Goal: Task Accomplishment & Management: Use online tool/utility

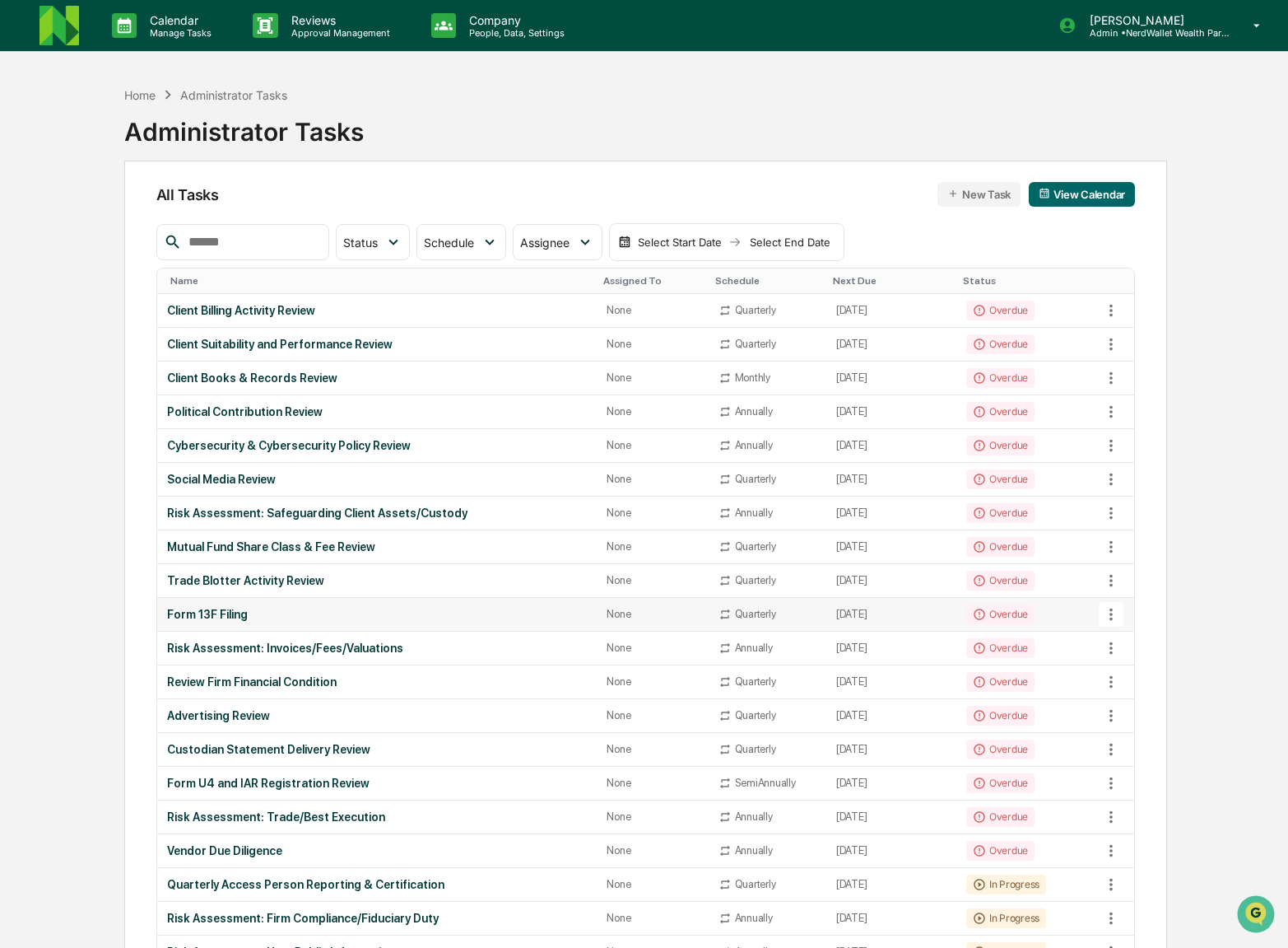
click at [1073, 616] on td "Overdue" at bounding box center [1028, 614] width 145 height 34
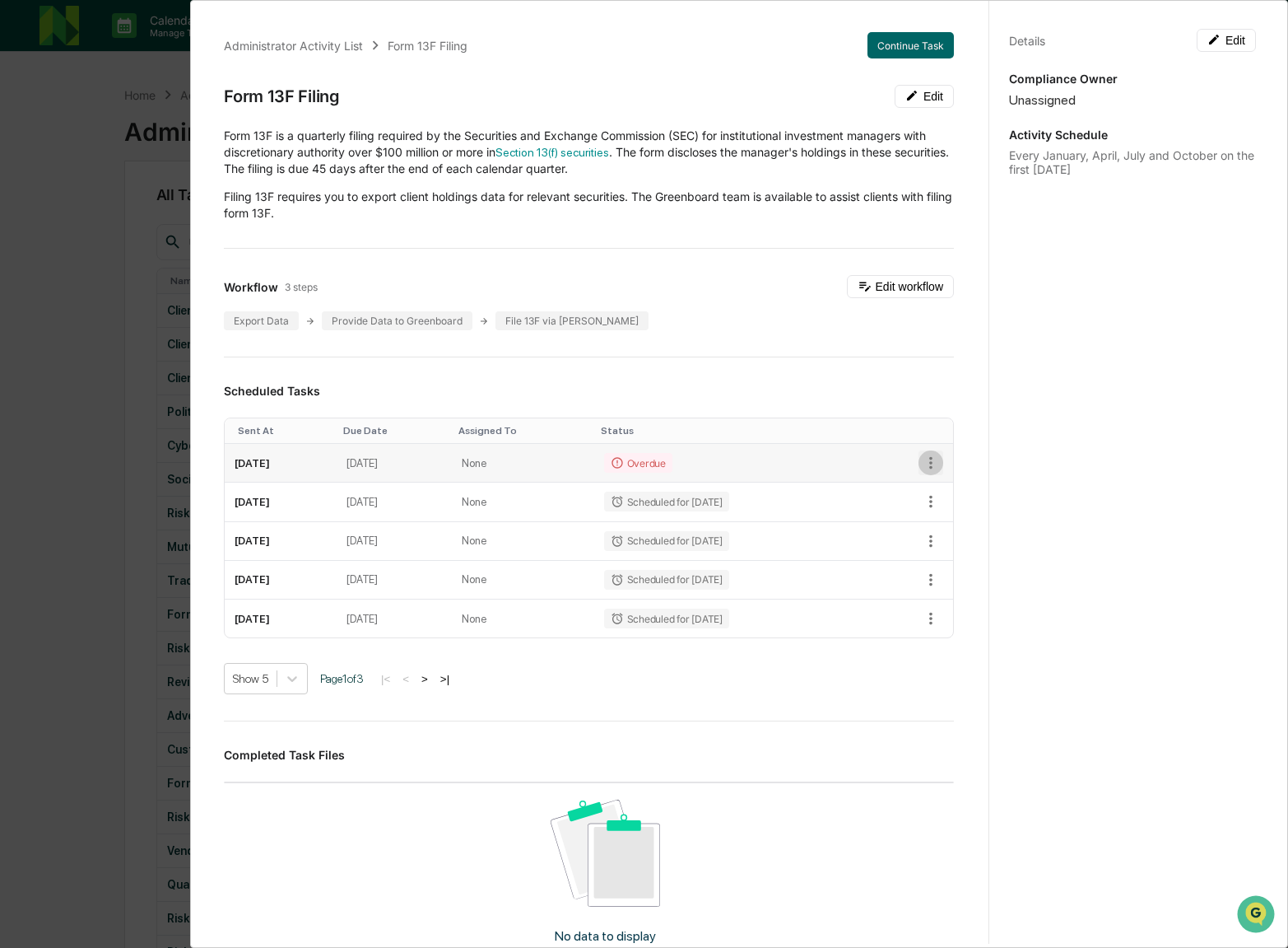
click at [932, 464] on icon "button" at bounding box center [931, 462] width 18 height 18
click at [986, 490] on li "Mark as Completed" at bounding box center [987, 491] width 136 height 30
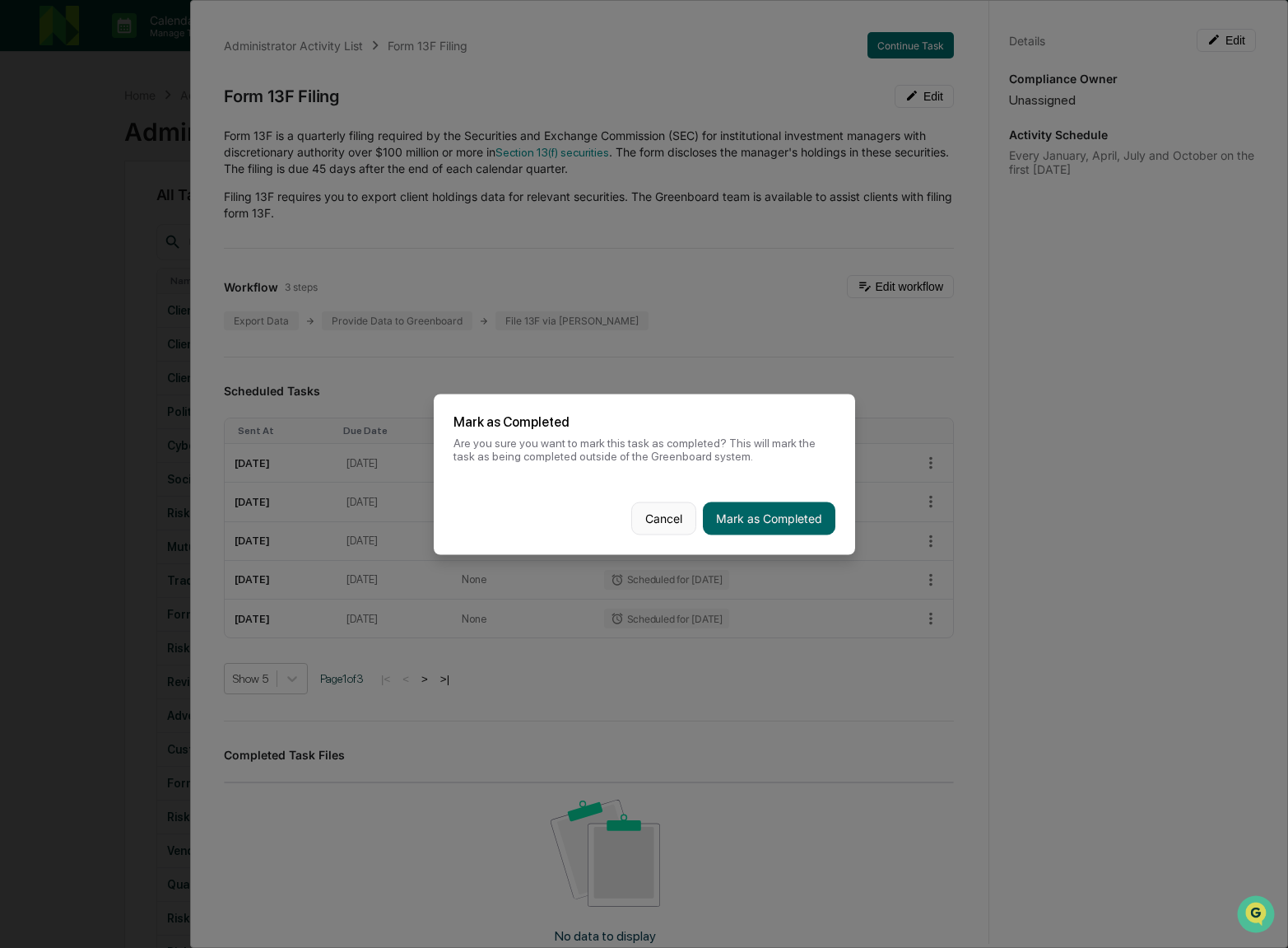
click at [665, 521] on button "Cancel" at bounding box center [663, 517] width 65 height 33
